Goal: Find specific page/section: Locate a particular part of the current website

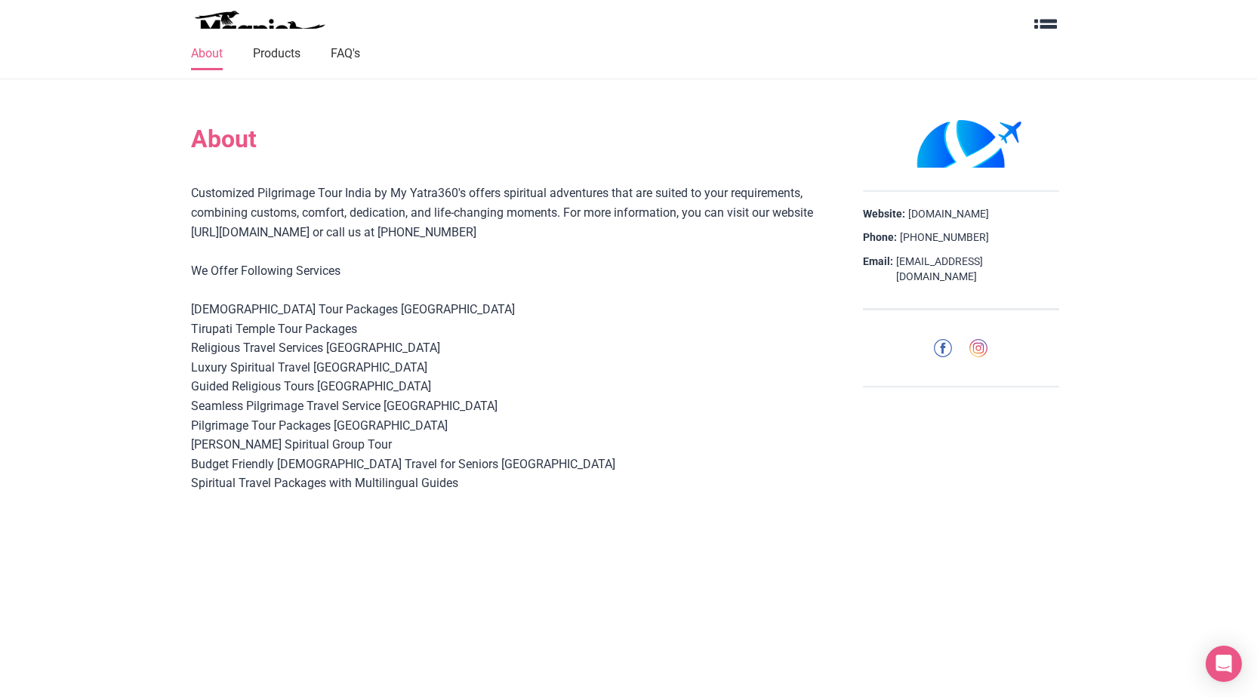
scroll to position [167, 0]
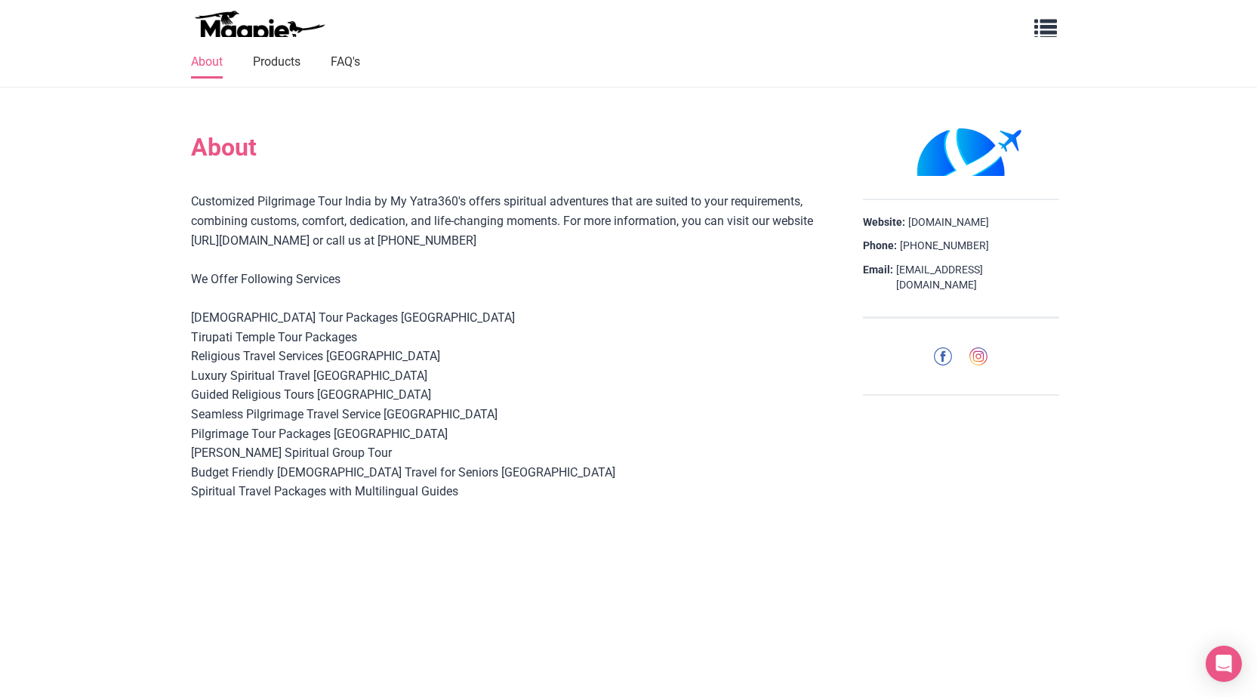
drag, startPoint x: 566, startPoint y: 223, endPoint x: 599, endPoint y: 233, distance: 34.6
click at [599, 233] on div "Customized Pilgrimage Tour India by My Yatra360's offers spiritual adventures t…" at bounding box center [508, 366] width 634 height 348
copy div "For more information, you can visit our website [URL][DOMAIN_NAME] or call us a…"
